Goal: Task Accomplishment & Management: Manage account settings

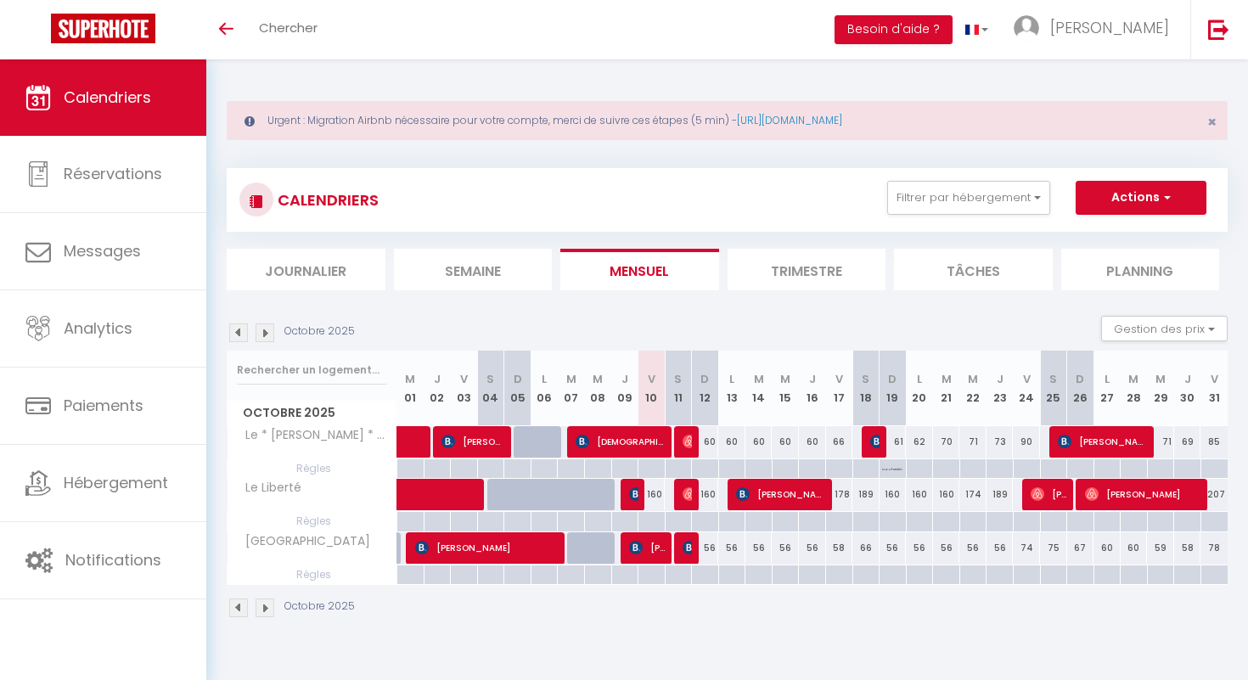
click at [269, 332] on img at bounding box center [265, 332] width 19 height 19
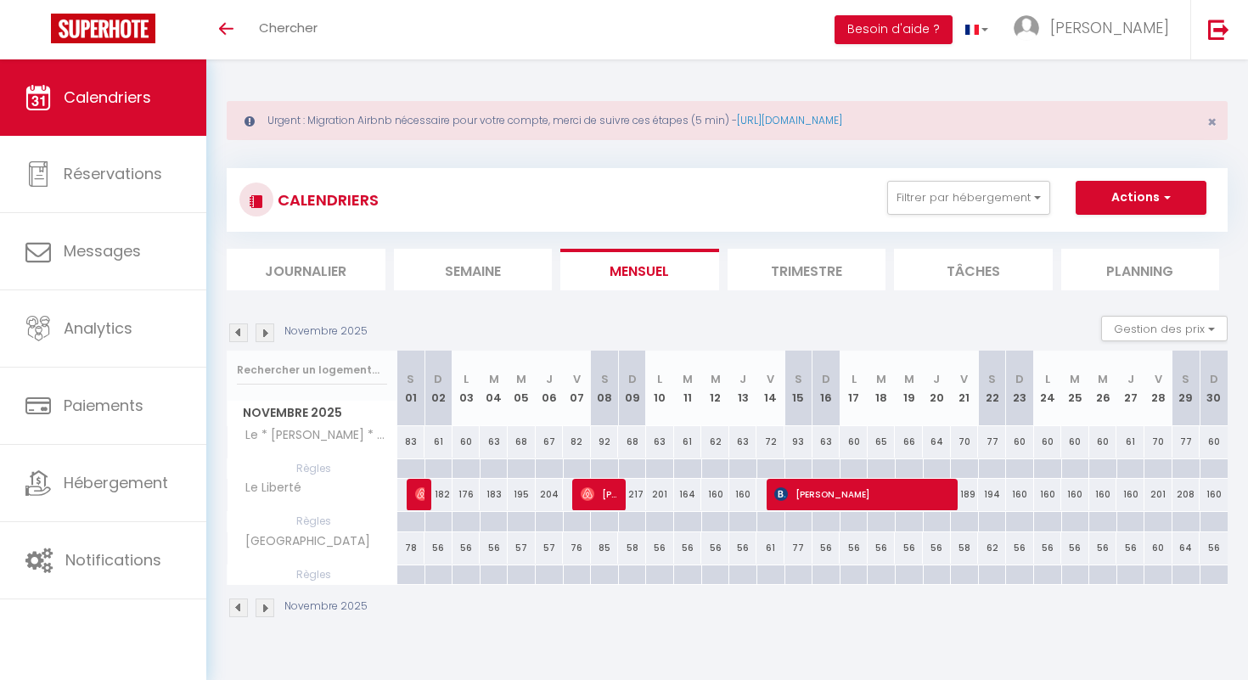
click at [269, 331] on img at bounding box center [265, 332] width 19 height 19
select select
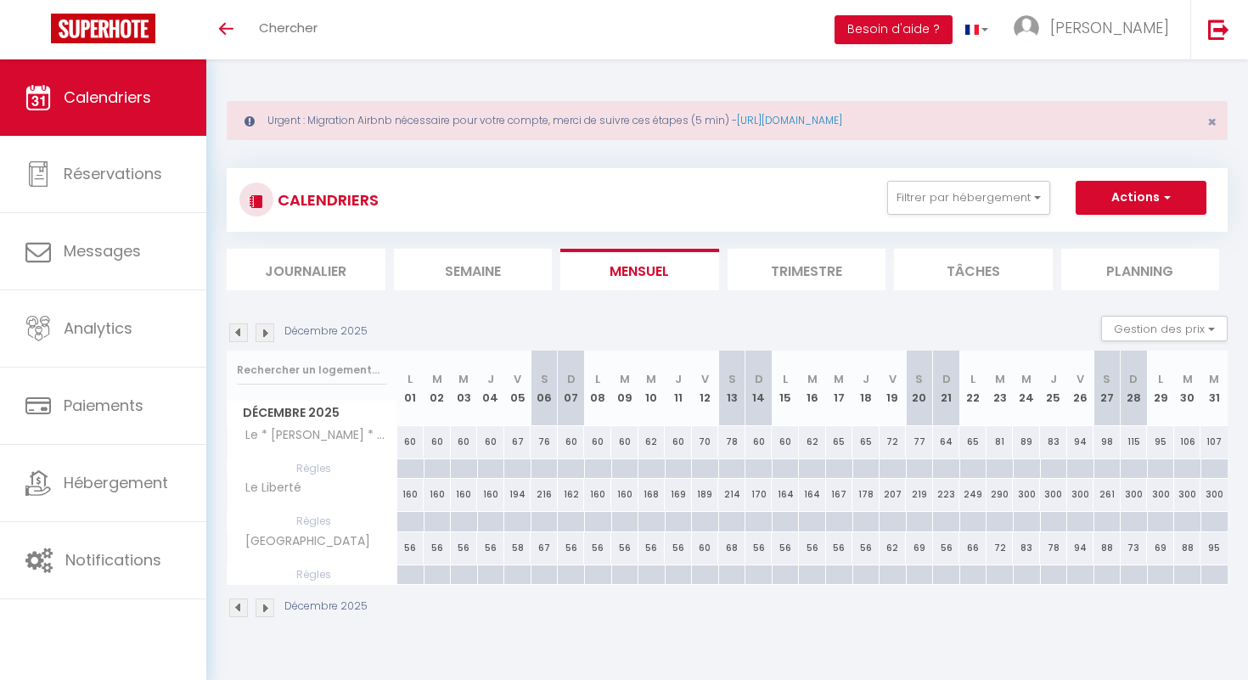
click at [1055, 469] on div at bounding box center [1053, 469] width 27 height 20
type input "Jeu 25 Décembre 2025"
type input "Ven 26 Décembre 2025"
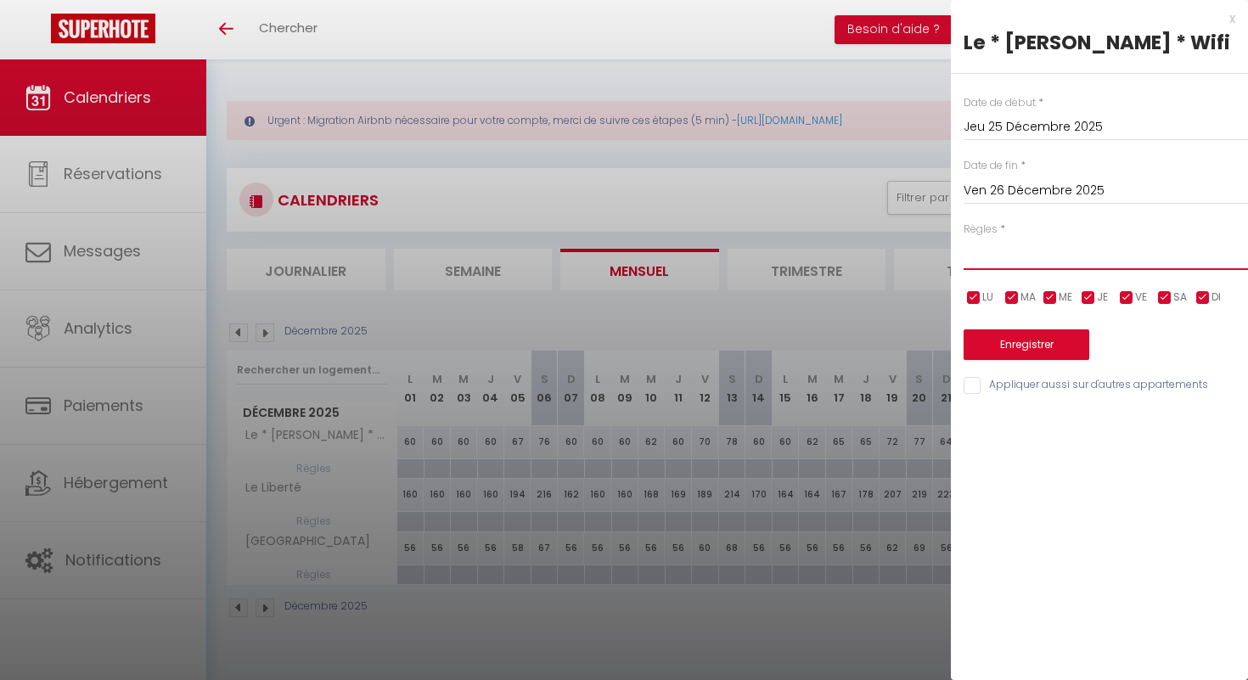
click at [1004, 266] on select "Aucun No Checkin No Checkout Pas d'arrivée / Pas de départ" at bounding box center [1106, 254] width 284 height 32
click at [964, 238] on select "Aucun No Checkin No Checkout Pas d'arrivée / Pas de départ" at bounding box center [1106, 254] width 284 height 32
click at [1044, 253] on select "Aucun No Checkin No Checkout Pas d'arrivée / Pas de départ" at bounding box center [1106, 254] width 284 height 32
select select "3"
click at [964, 238] on select "Aucun No Checkin No Checkout Pas d'arrivée / Pas de départ" at bounding box center [1106, 254] width 284 height 32
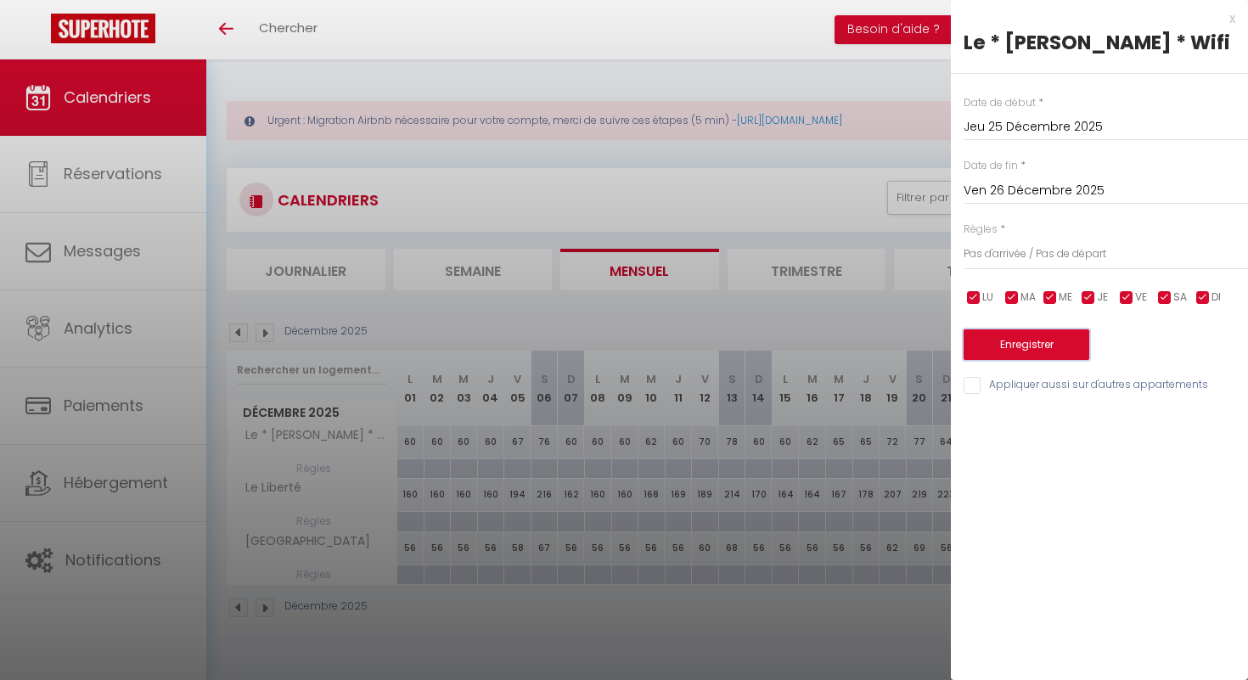
click at [1040, 341] on button "Enregistrer" at bounding box center [1027, 344] width 126 height 31
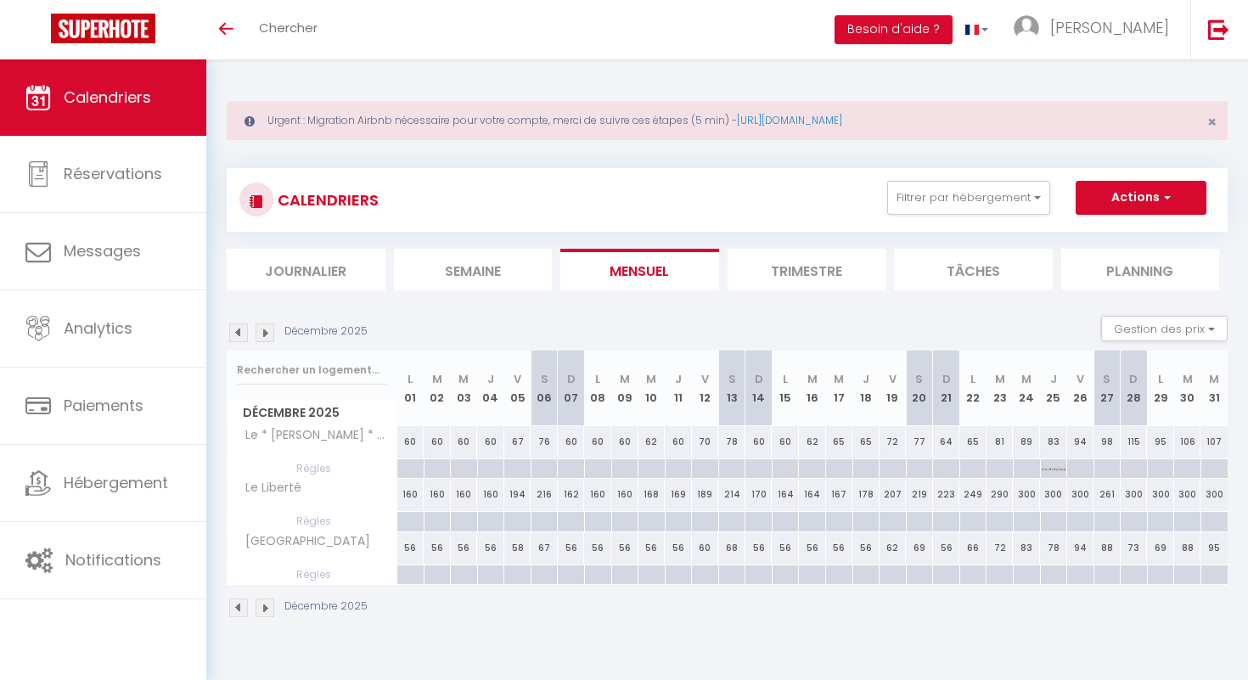
click at [1054, 522] on div at bounding box center [1053, 522] width 27 height 20
type input "Jeu 25 Décembre 2025"
type input "Ven 26 Décembre 2025"
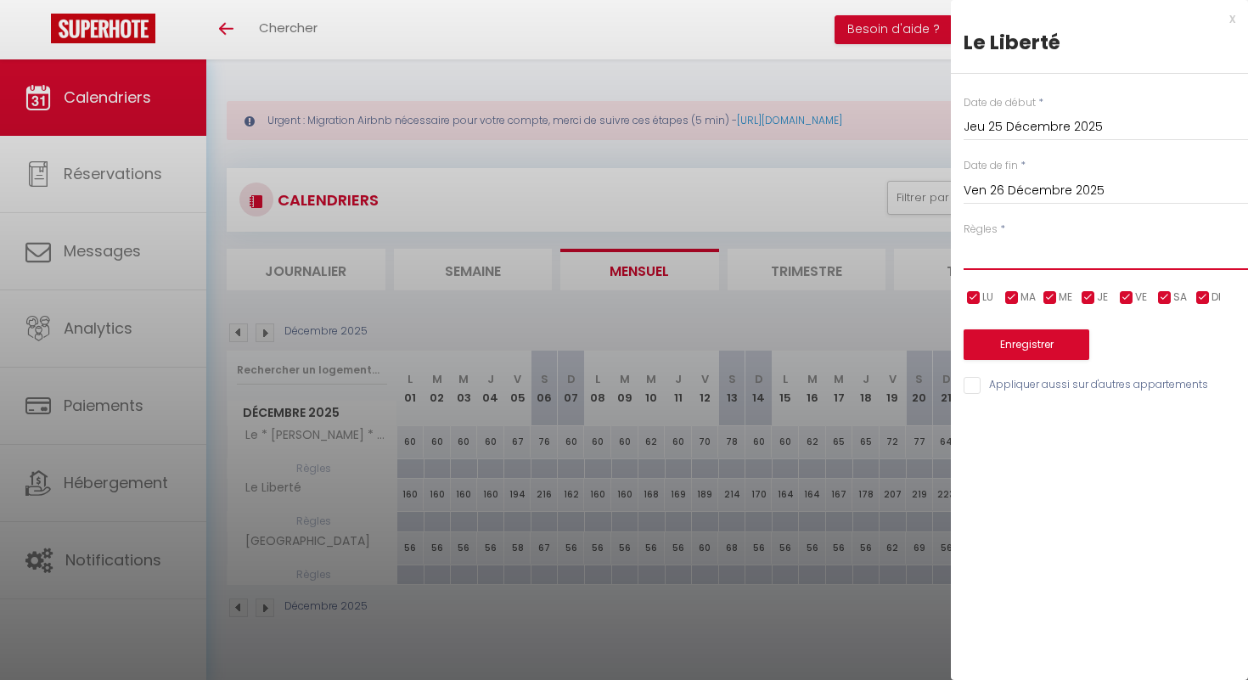
click at [994, 264] on select "Aucun No Checkin No Checkout Pas d'arrivée / Pas de départ" at bounding box center [1106, 254] width 284 height 32
select select "2"
click at [964, 238] on select "Aucun No Checkin No Checkout Pas d'arrivée / Pas de départ" at bounding box center [1106, 254] width 284 height 32
click at [907, 642] on div at bounding box center [624, 340] width 1248 height 680
type input "undefined aN undefined NaN"
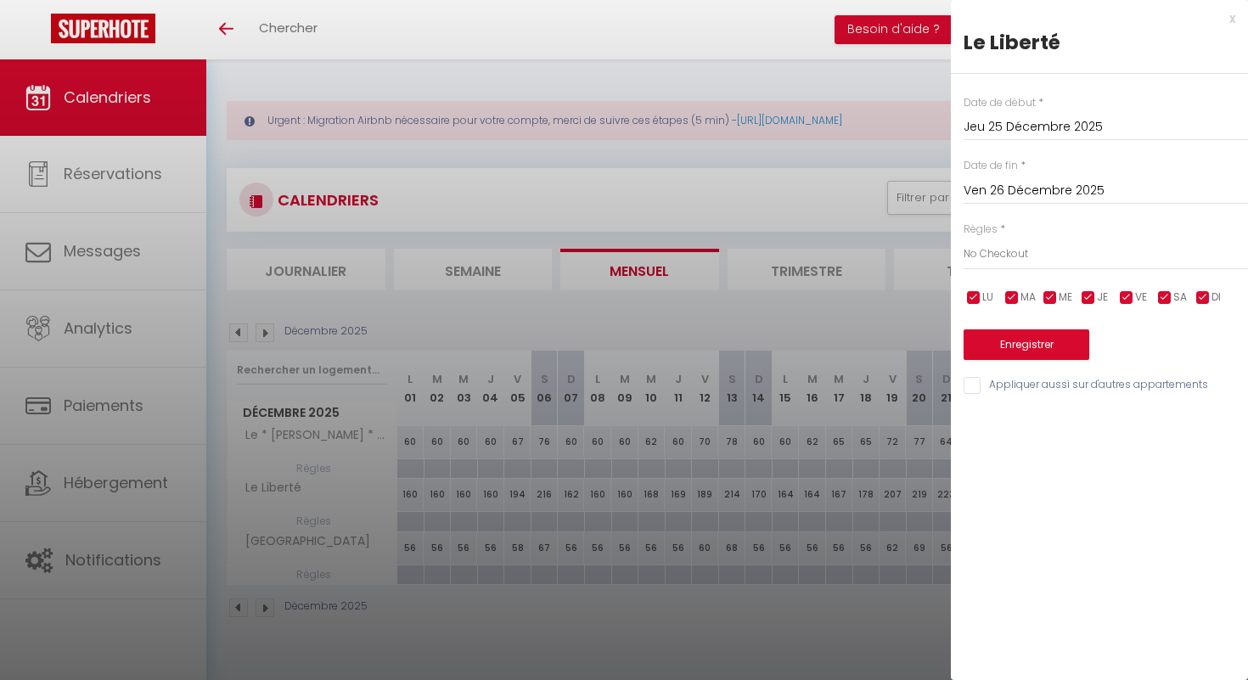
select select
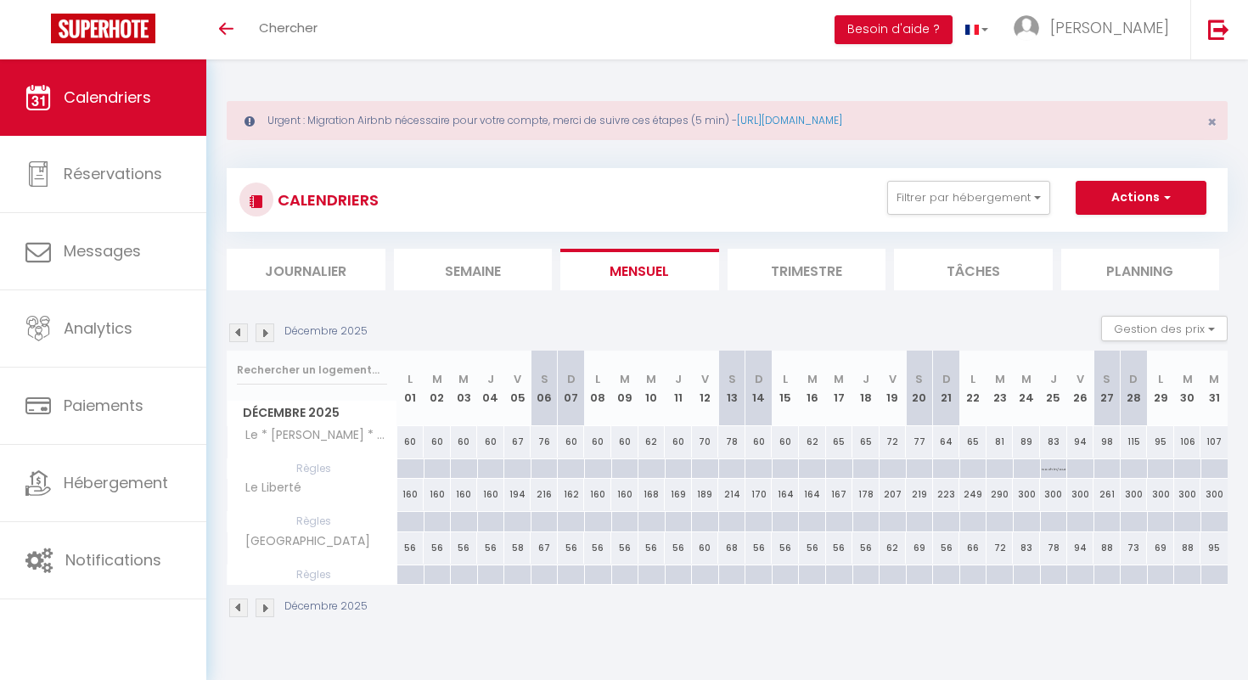
click at [1054, 526] on div at bounding box center [1053, 522] width 27 height 20
type input "Jeu 25 Décembre 2025"
type input "Ven 26 Décembre 2025"
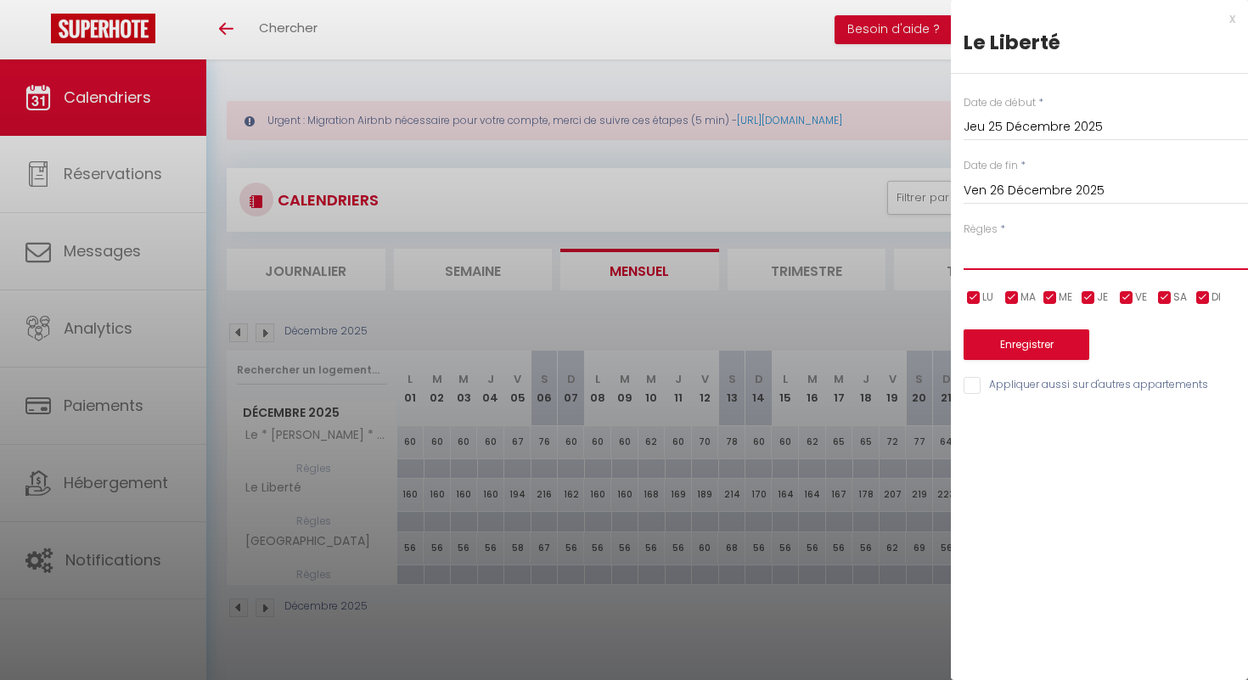
click at [1031, 261] on select "Aucun No Checkin No Checkout Pas d'arrivée / Pas de départ" at bounding box center [1106, 254] width 284 height 32
select select "2"
click at [964, 238] on select "Aucun No Checkin No Checkout Pas d'arrivée / Pas de départ" at bounding box center [1106, 254] width 284 height 32
click at [1031, 348] on button "Enregistrer" at bounding box center [1027, 344] width 126 height 31
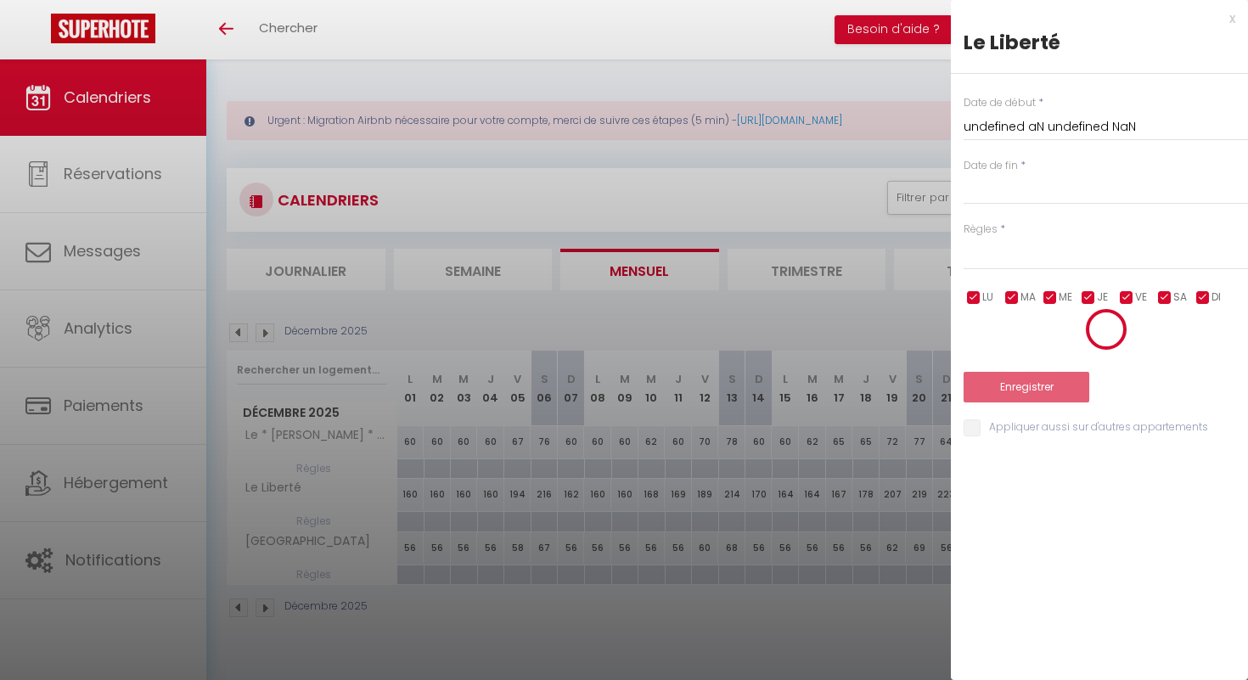
select select
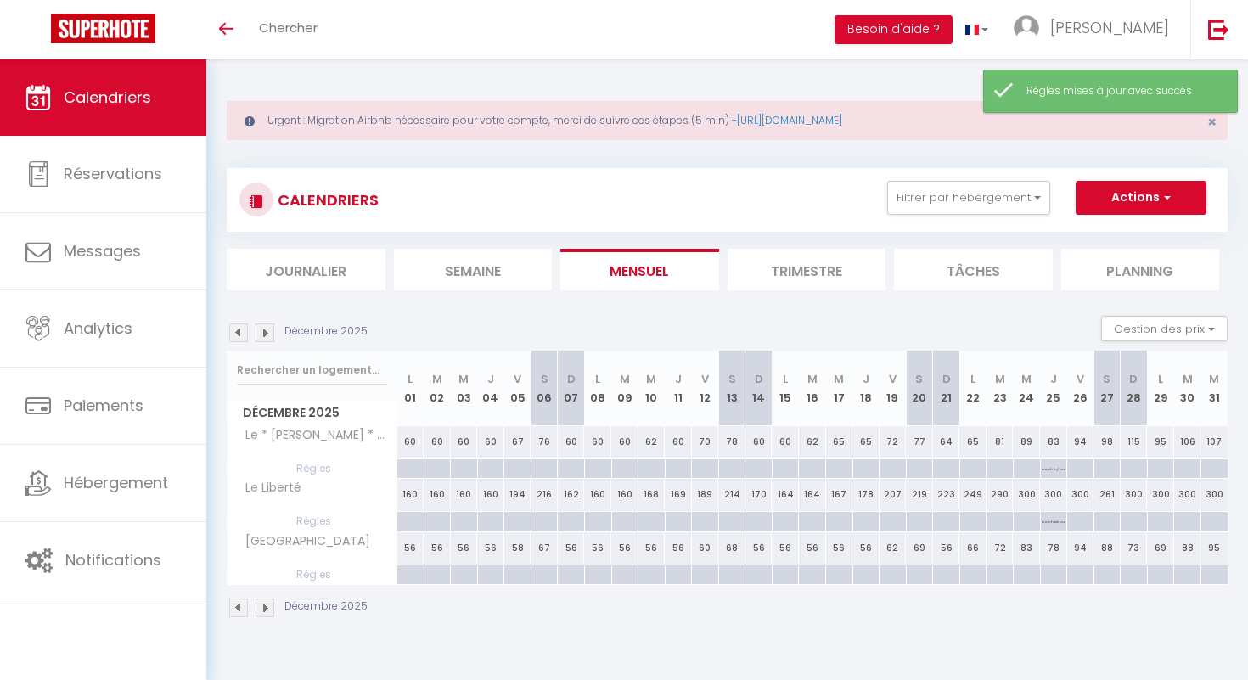
click at [1054, 575] on div at bounding box center [1053, 575] width 27 height 20
type input "Jeu 25 Décembre 2025"
type input "Ven 26 Décembre 2025"
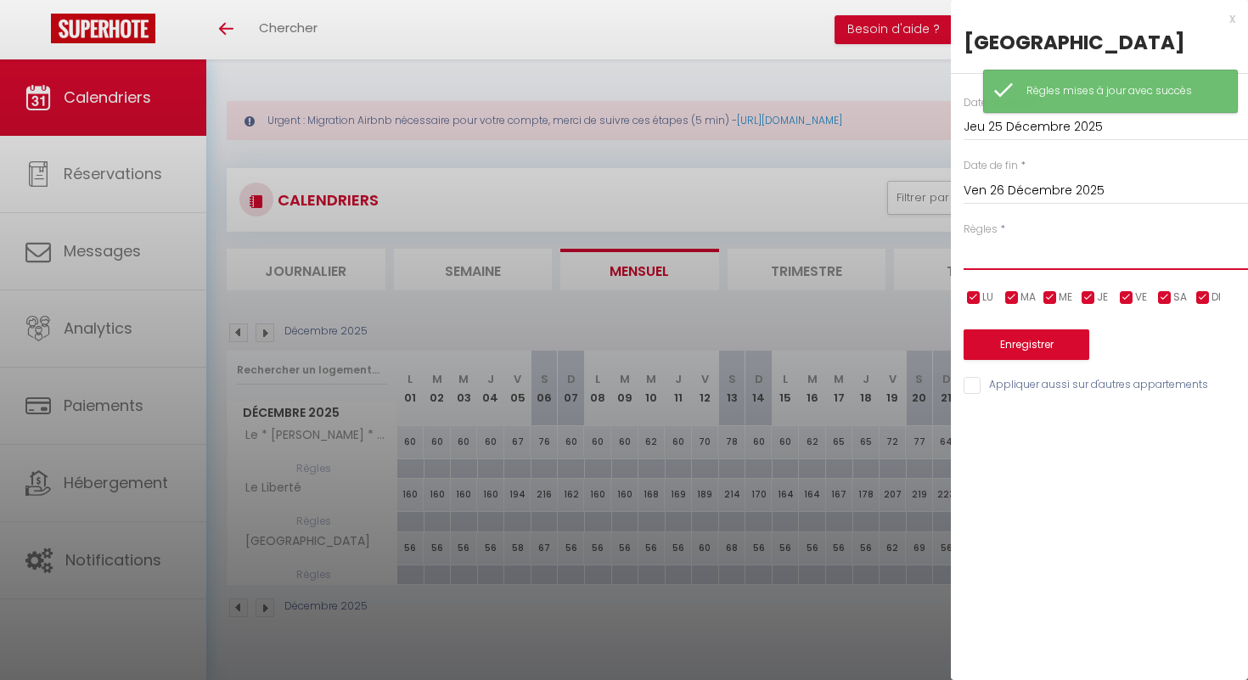
click at [1014, 261] on select "Aucun No Checkin No Checkout Pas d'arrivée / Pas de départ" at bounding box center [1106, 254] width 284 height 32
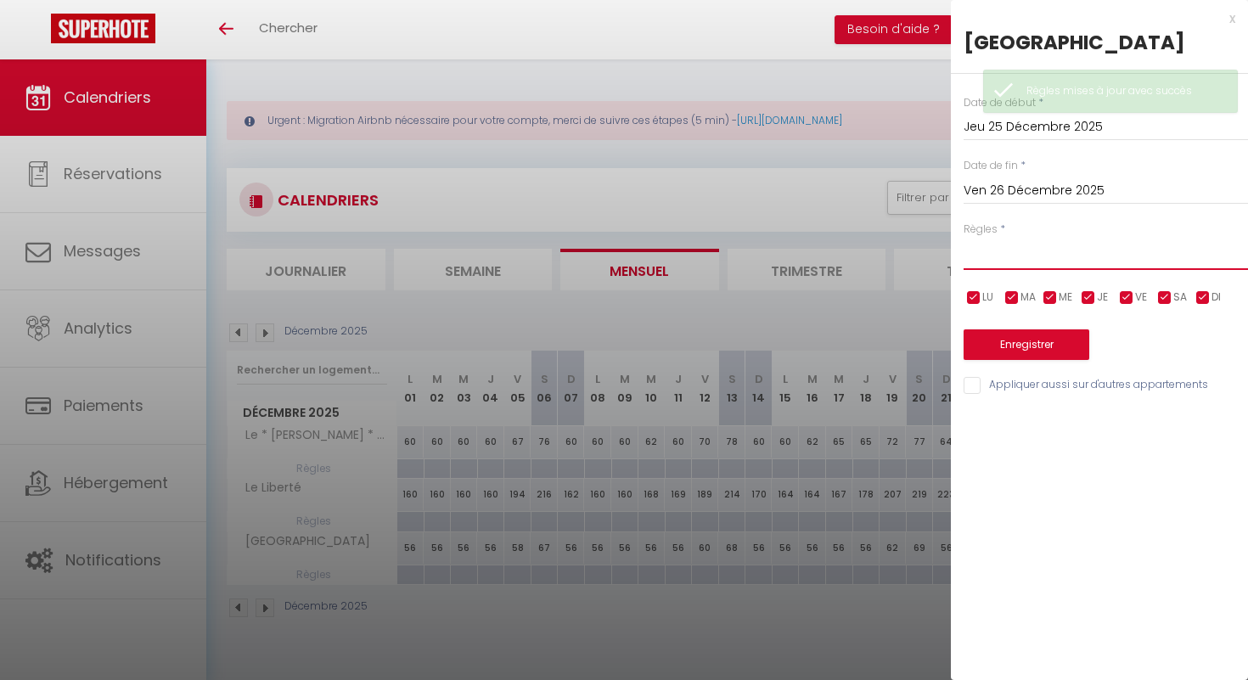
select select "2"
click at [964, 238] on select "Aucun No Checkin No Checkout Pas d'arrivée / Pas de départ" at bounding box center [1106, 254] width 284 height 32
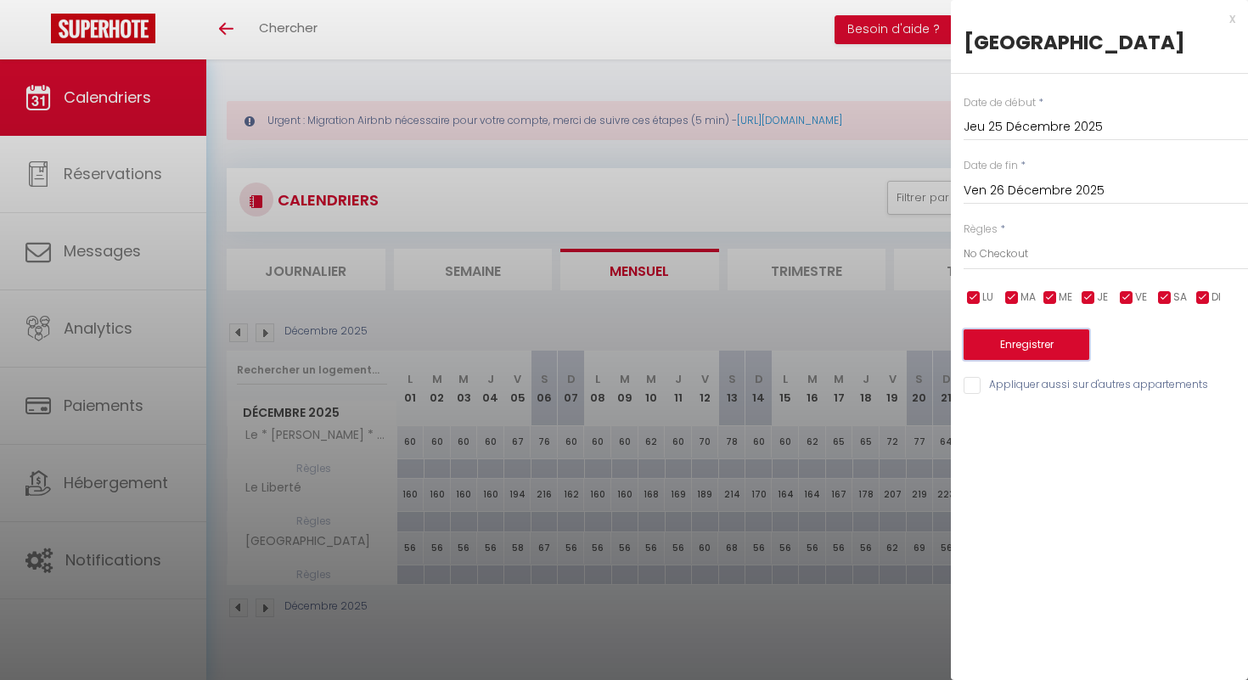
click at [1030, 346] on button "Enregistrer" at bounding box center [1027, 344] width 126 height 31
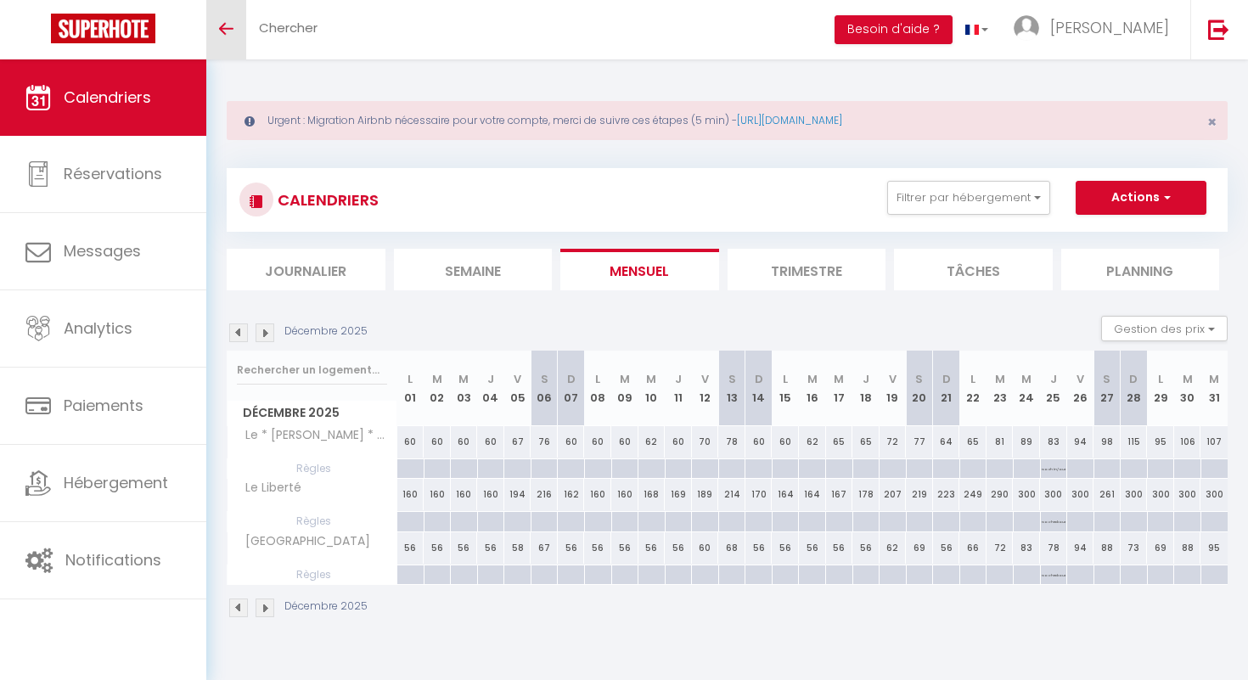
click at [228, 30] on icon "Toggle menubar" at bounding box center [226, 29] width 14 height 10
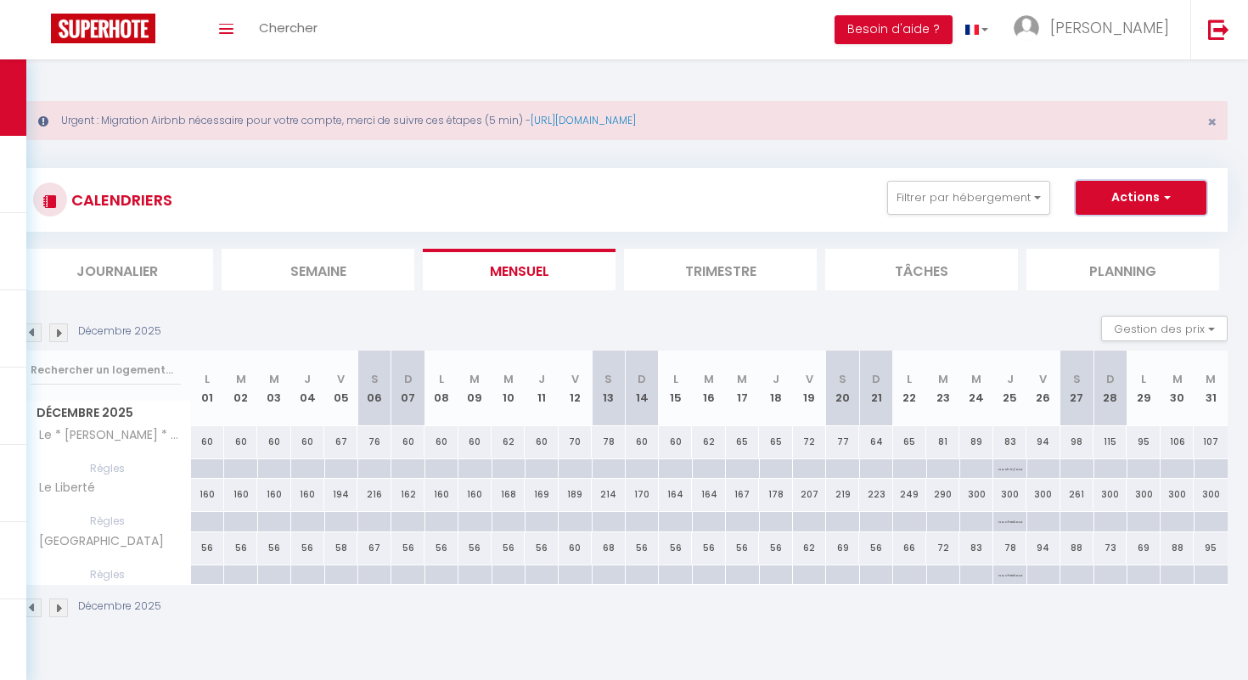
click at [1170, 191] on button "Actions" at bounding box center [1141, 198] width 131 height 34
click at [1170, 195] on button "Actions" at bounding box center [1141, 198] width 131 height 34
click at [1141, 201] on button "Actions" at bounding box center [1141, 198] width 131 height 34
click at [971, 325] on div "Décembre 2025 Gestion des prix Nb Nuits minimum Règles Disponibilité" at bounding box center [623, 333] width 1207 height 35
click at [1199, 332] on button "Gestion des prix" at bounding box center [1164, 328] width 127 height 25
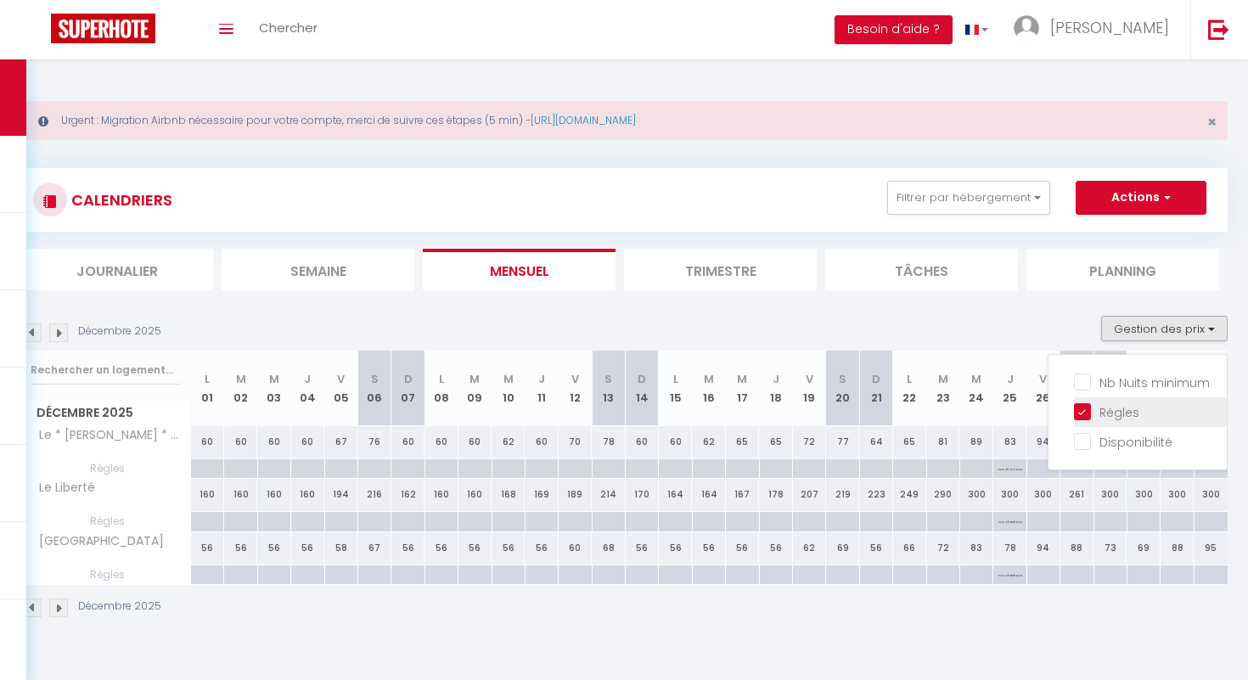
click at [1085, 409] on input "Règles" at bounding box center [1150, 410] width 153 height 17
checkbox input "false"
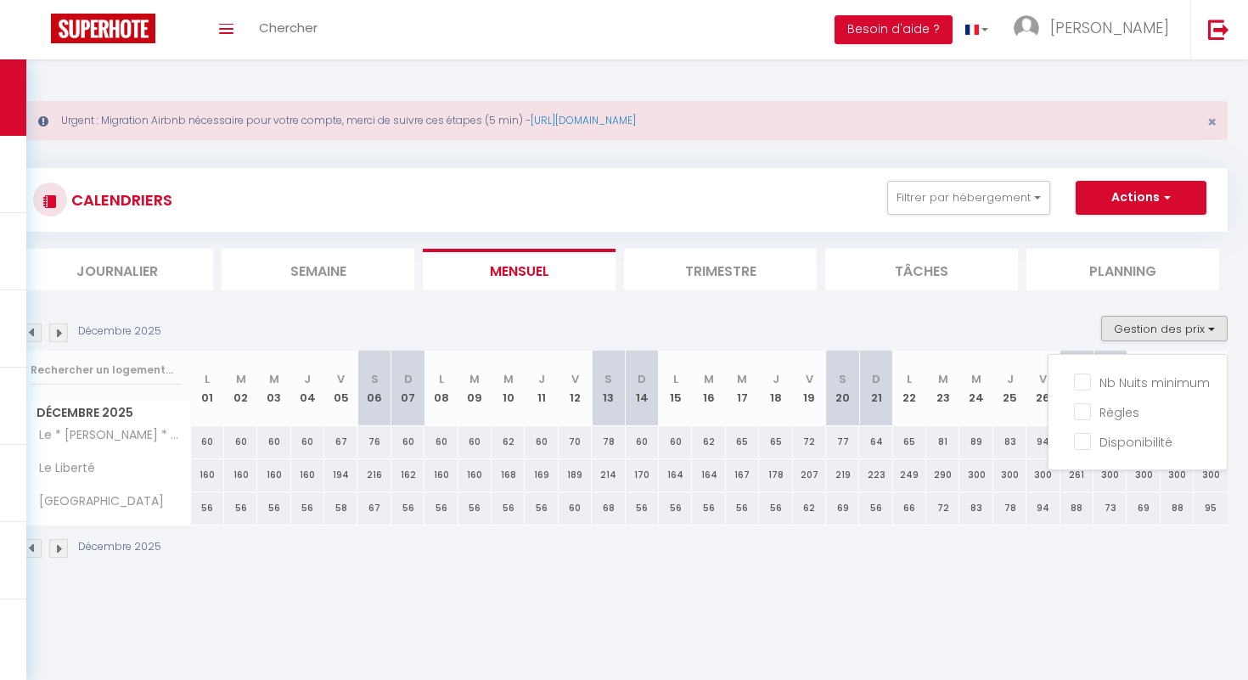
click at [37, 331] on img at bounding box center [32, 332] width 19 height 19
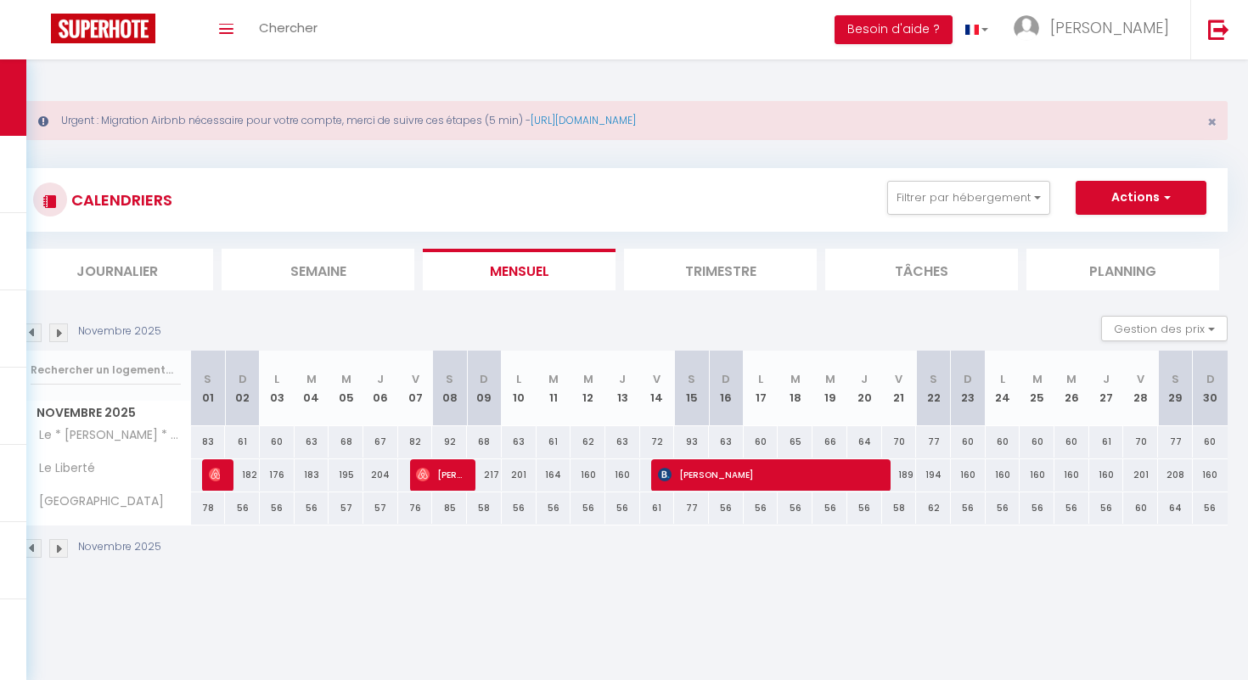
click at [35, 330] on img at bounding box center [32, 332] width 19 height 19
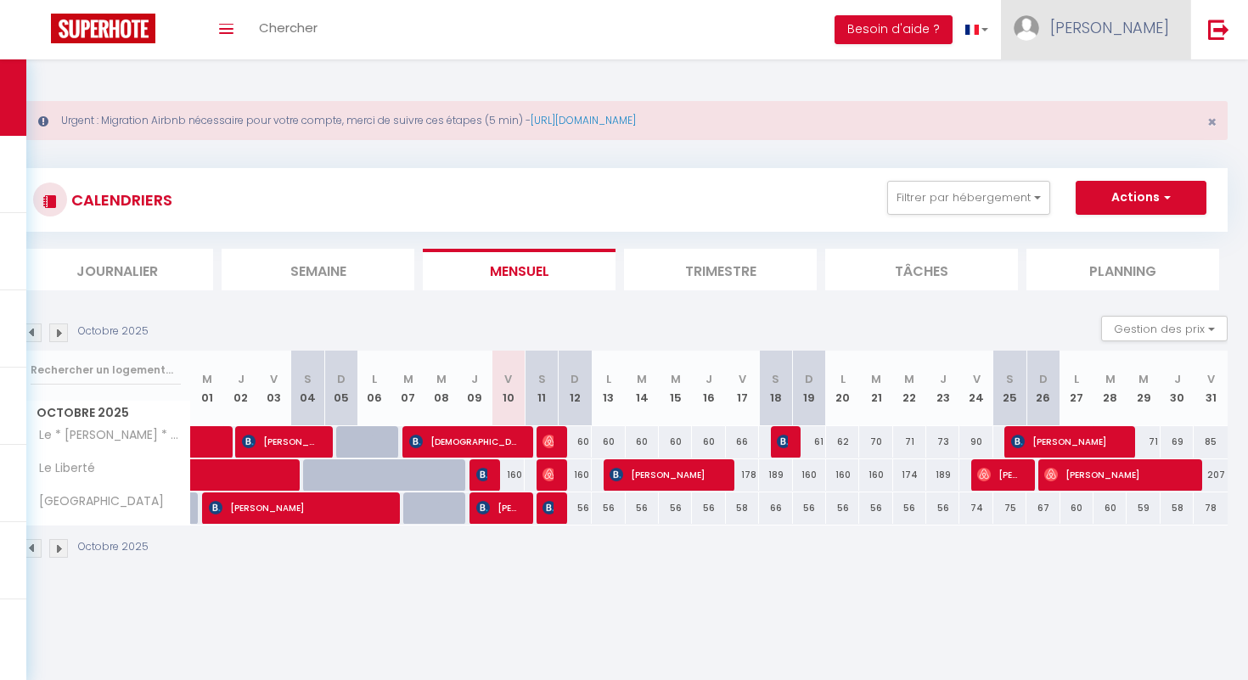
click at [1134, 34] on span "[PERSON_NAME]" at bounding box center [1109, 27] width 119 height 21
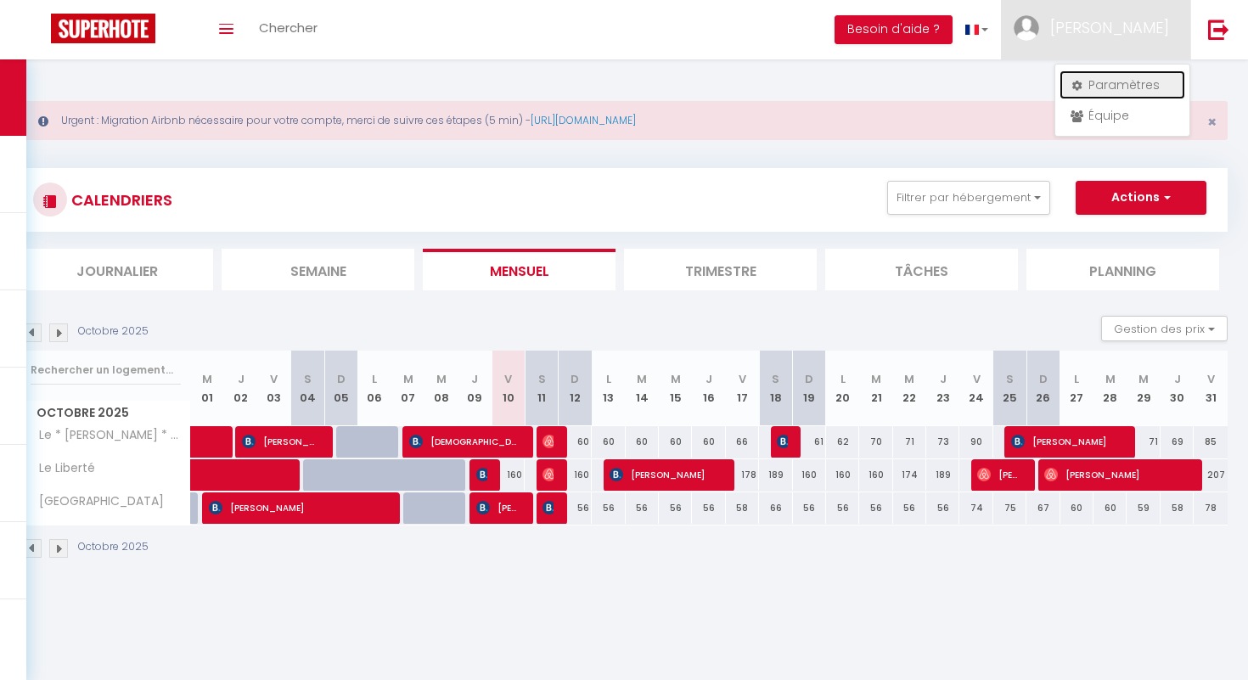
click at [1132, 87] on link "Paramètres" at bounding box center [1123, 84] width 126 height 29
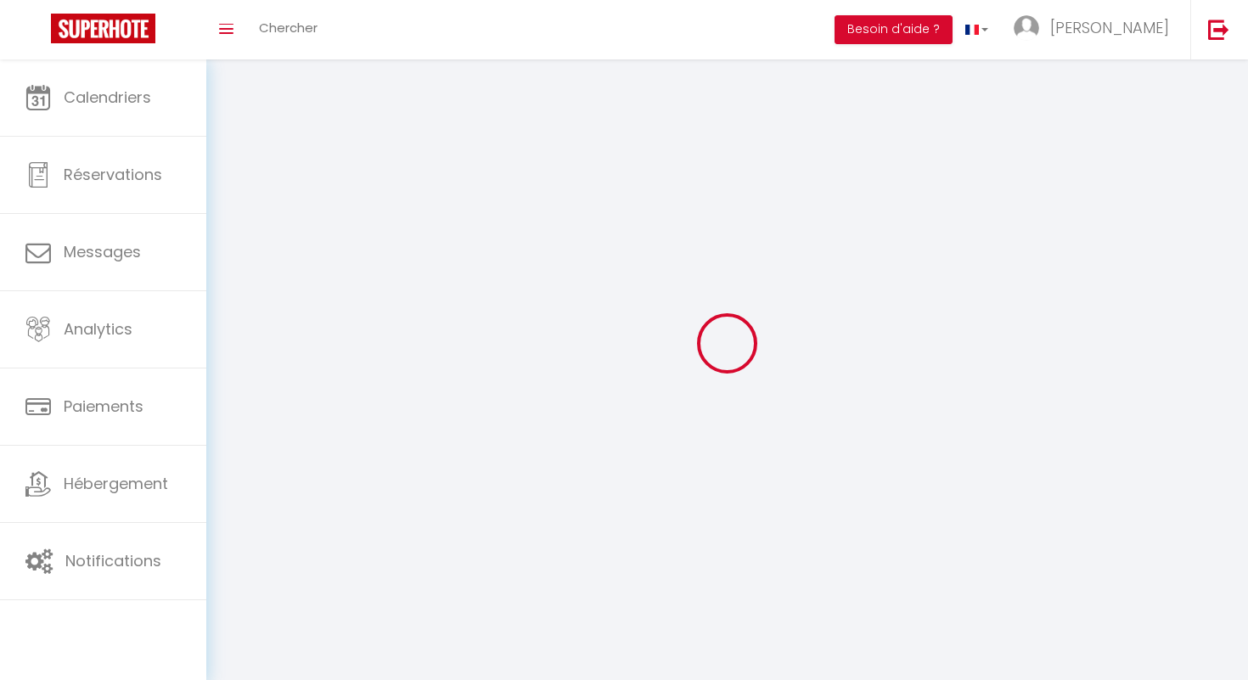
type input "[PERSON_NAME]"
type input "Anguenot"
type input "0659234751"
type input "[STREET_ADDRESS]"
type input "21380"
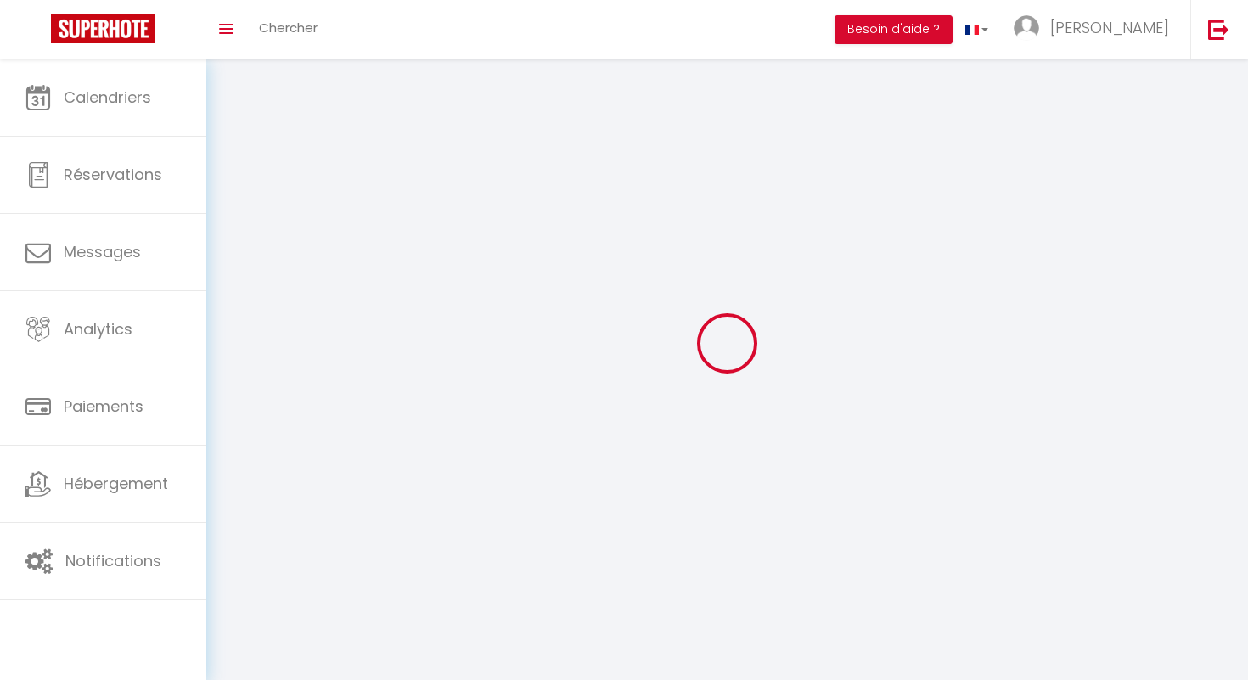
type input "MESSIGNY ET VANTOUX"
type input "IjNKhzqgrcXTjSsKwri72FXCZ"
type input "dLAgEwS7SCbdBeptlLW2EoUb7"
type input "IjNKhzqgrcXTjSsKwri72FXCZ"
type input "dLAgEwS7SCbdBeptlLW2EoUb7"
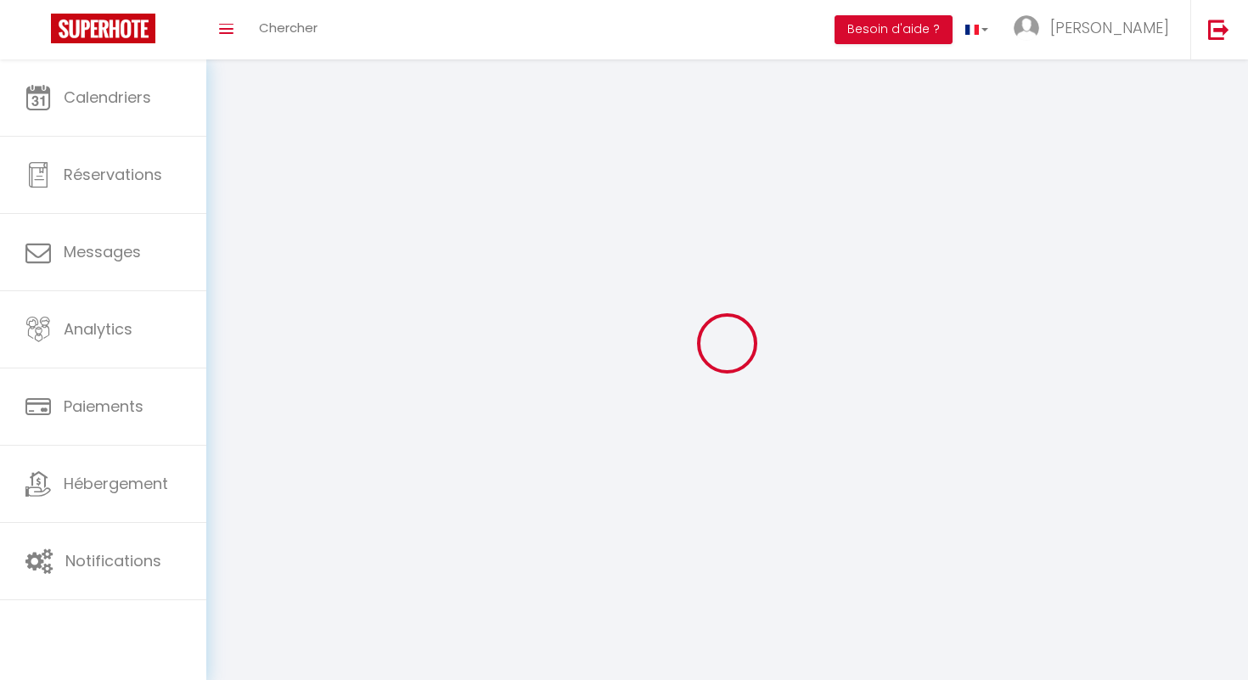
type input "[URL][DOMAIN_NAME]"
select select "28"
select select "fr"
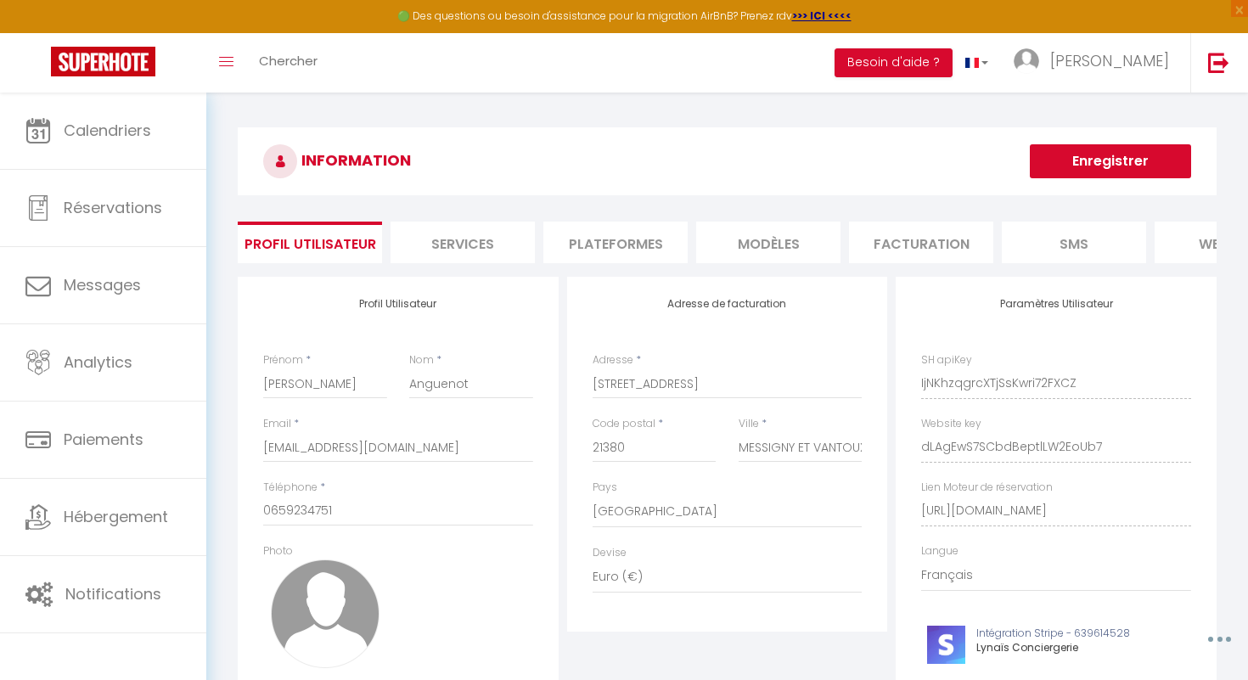
click at [650, 255] on li "Plateformes" at bounding box center [615, 243] width 144 height 42
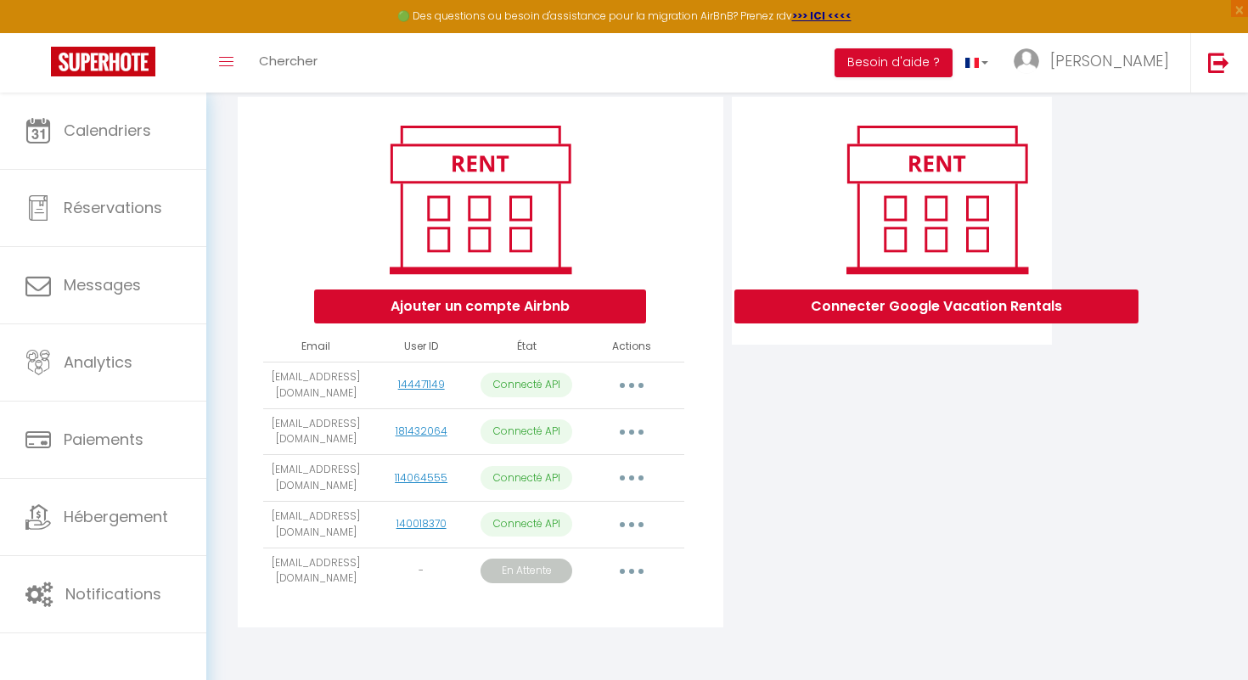
scroll to position [180, 0]
